Goal: Use online tool/utility: Utilize a website feature to perform a specific function

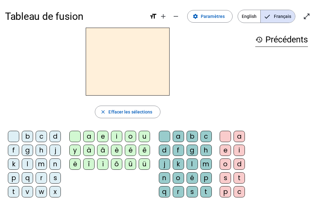
click at [25, 162] on div "l" at bounding box center [27, 164] width 11 height 11
click at [89, 136] on div "a" at bounding box center [88, 136] width 11 height 11
click at [208, 163] on div "m" at bounding box center [205, 164] width 11 height 11
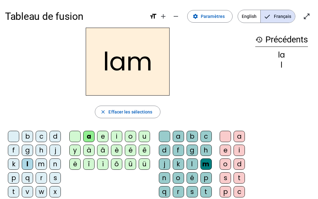
click at [225, 151] on div "e" at bounding box center [225, 150] width 11 height 11
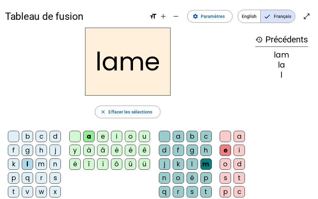
click at [55, 137] on div "d" at bounding box center [54, 136] width 11 height 11
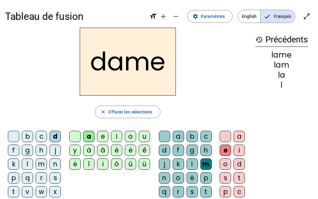
click at [40, 137] on div "c" at bounding box center [41, 136] width 11 height 11
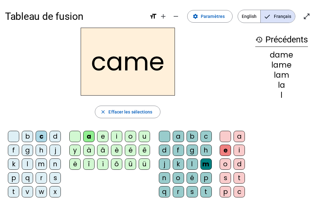
click at [164, 178] on div "n" at bounding box center [164, 178] width 11 height 11
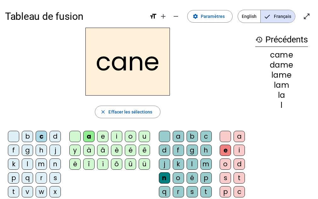
click at [192, 150] on div "g" at bounding box center [192, 150] width 11 height 11
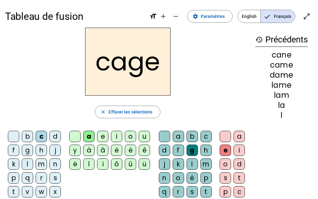
click at [11, 178] on div "p" at bounding box center [13, 178] width 11 height 11
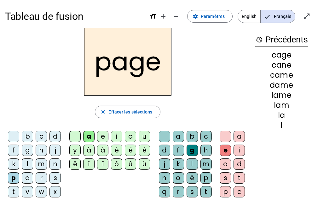
click at [52, 181] on div "s" at bounding box center [54, 178] width 11 height 11
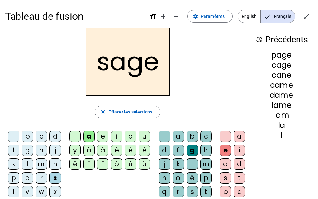
click at [39, 163] on div "m" at bounding box center [41, 164] width 11 height 11
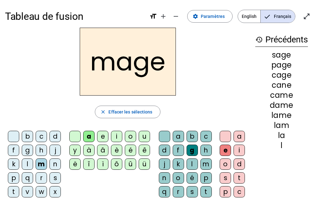
click at [144, 133] on div "u" at bounding box center [144, 136] width 11 height 11
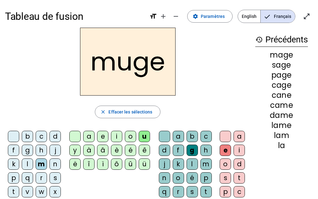
click at [27, 164] on div "l" at bounding box center [27, 164] width 11 height 11
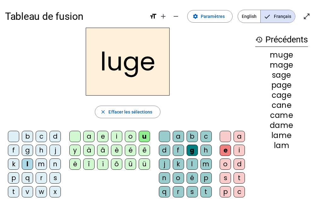
click at [166, 174] on div "n" at bounding box center [164, 178] width 11 height 11
